Goal: Task Accomplishment & Management: Manage account settings

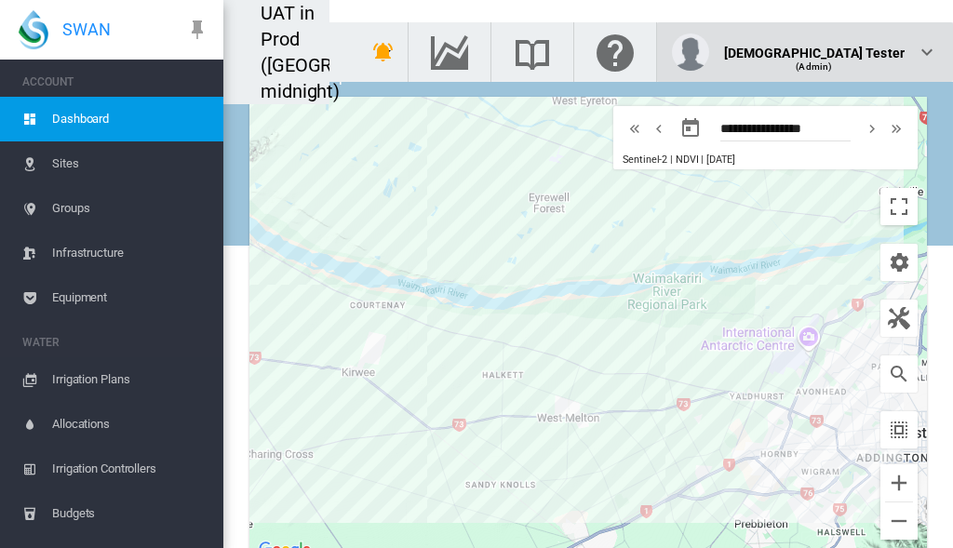
click at [860, 50] on div "(Admin)" at bounding box center [815, 59] width 182 height 19
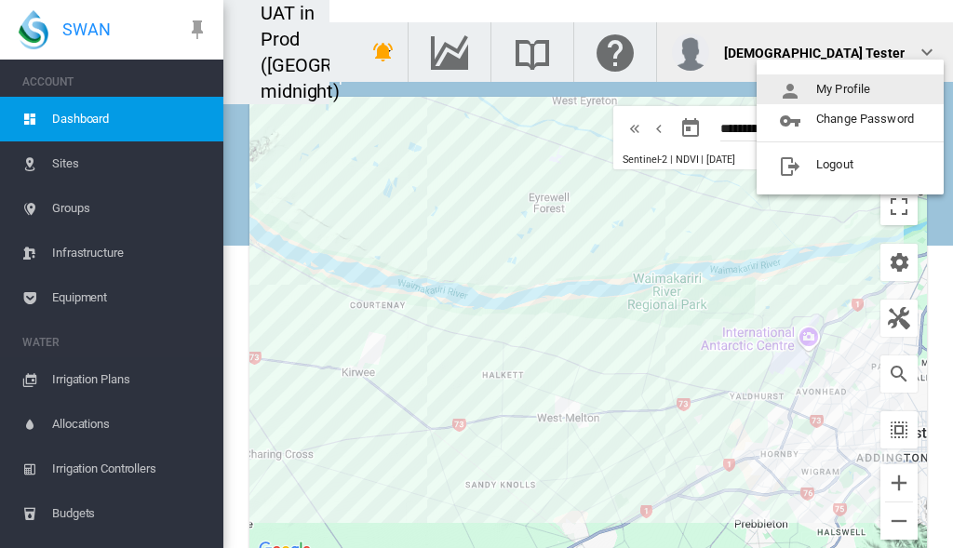
click at [851, 89] on button "My Profile" at bounding box center [850, 89] width 187 height 30
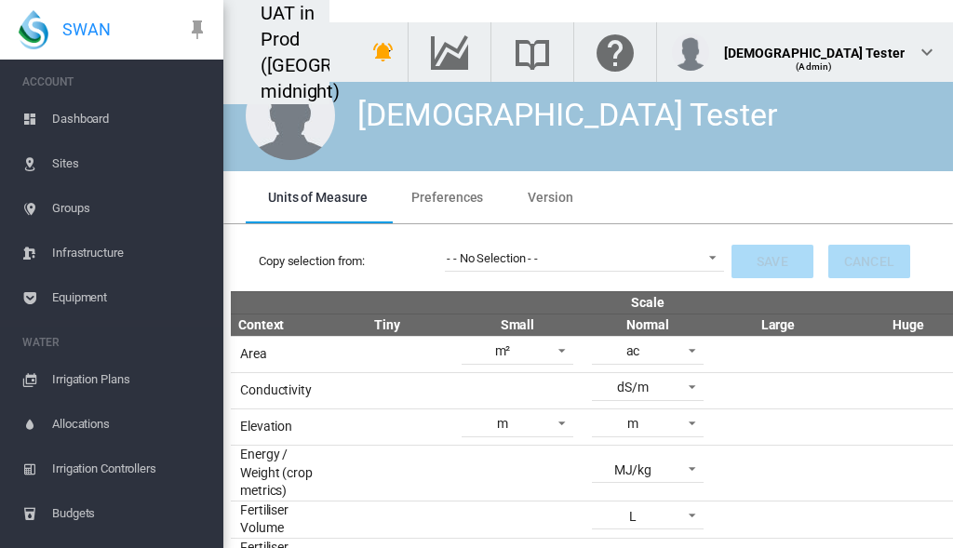
click at [445, 196] on span "Preferences" at bounding box center [448, 197] width 72 height 15
